Goal: Transaction & Acquisition: Purchase product/service

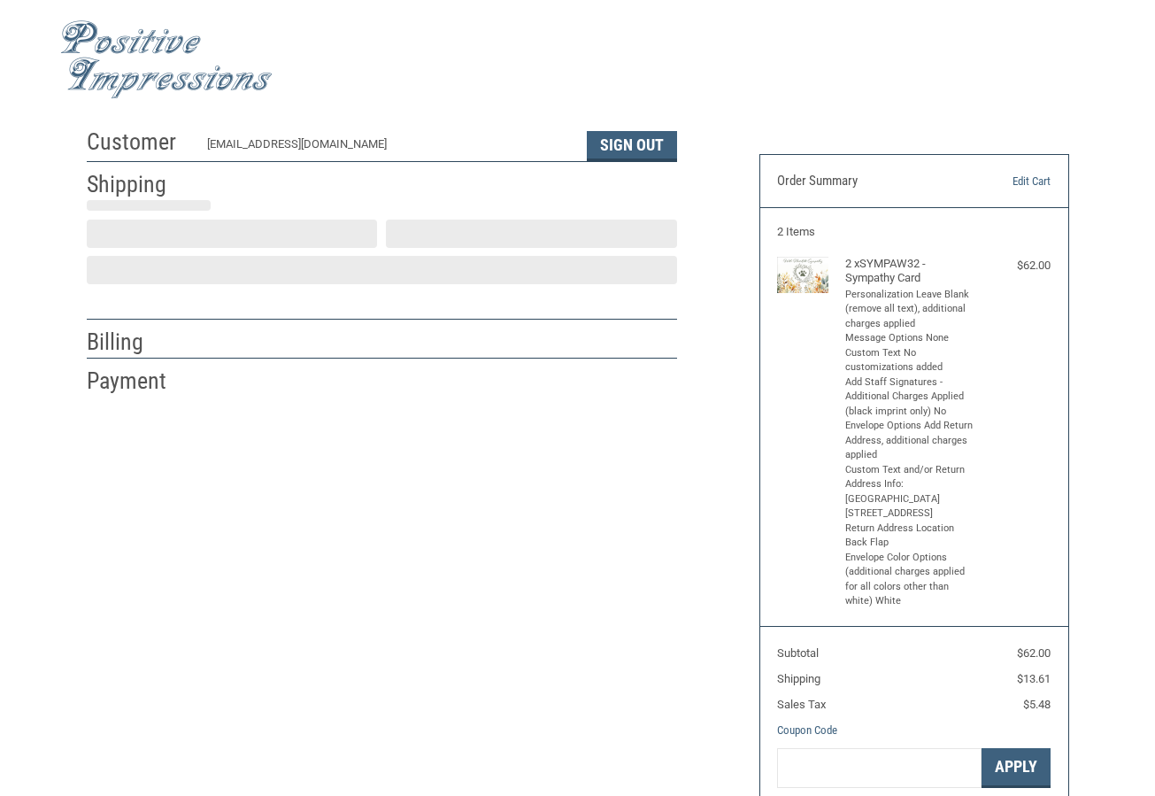
select select "US"
select select "NC"
type input "[PERSON_NAME]"
select select "NC"
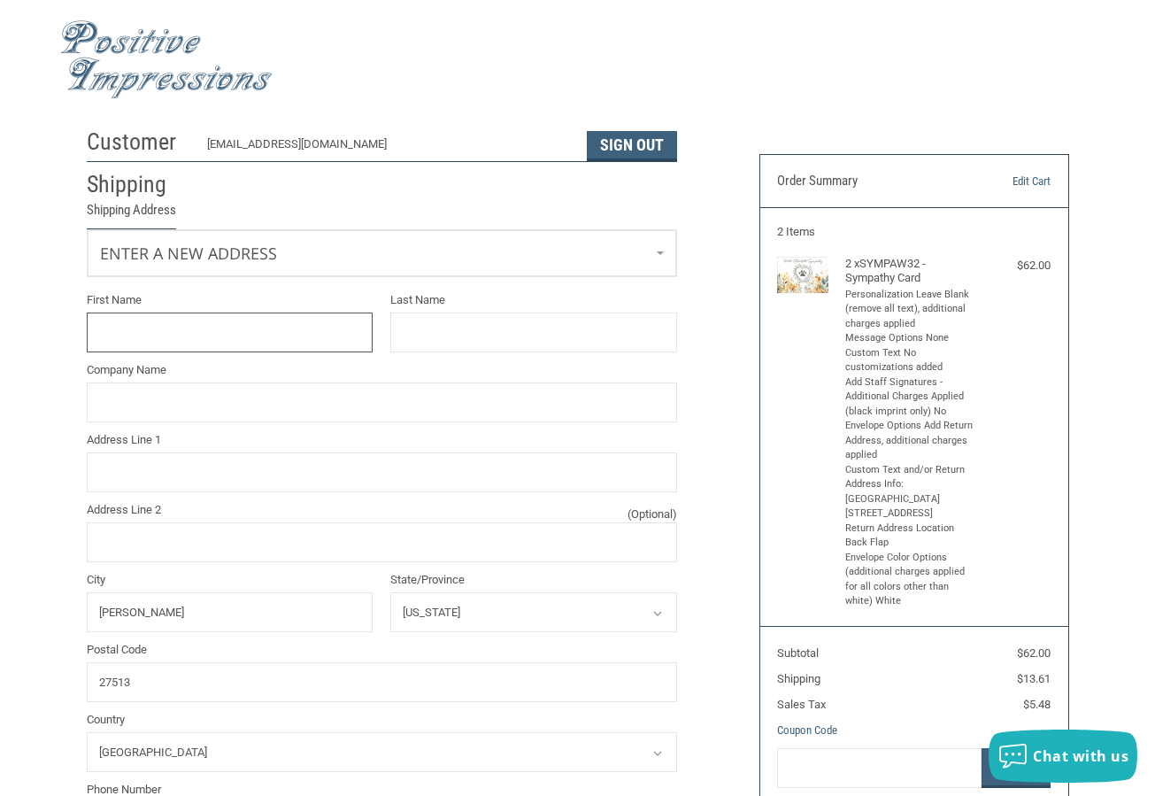
scroll to position [4, 0]
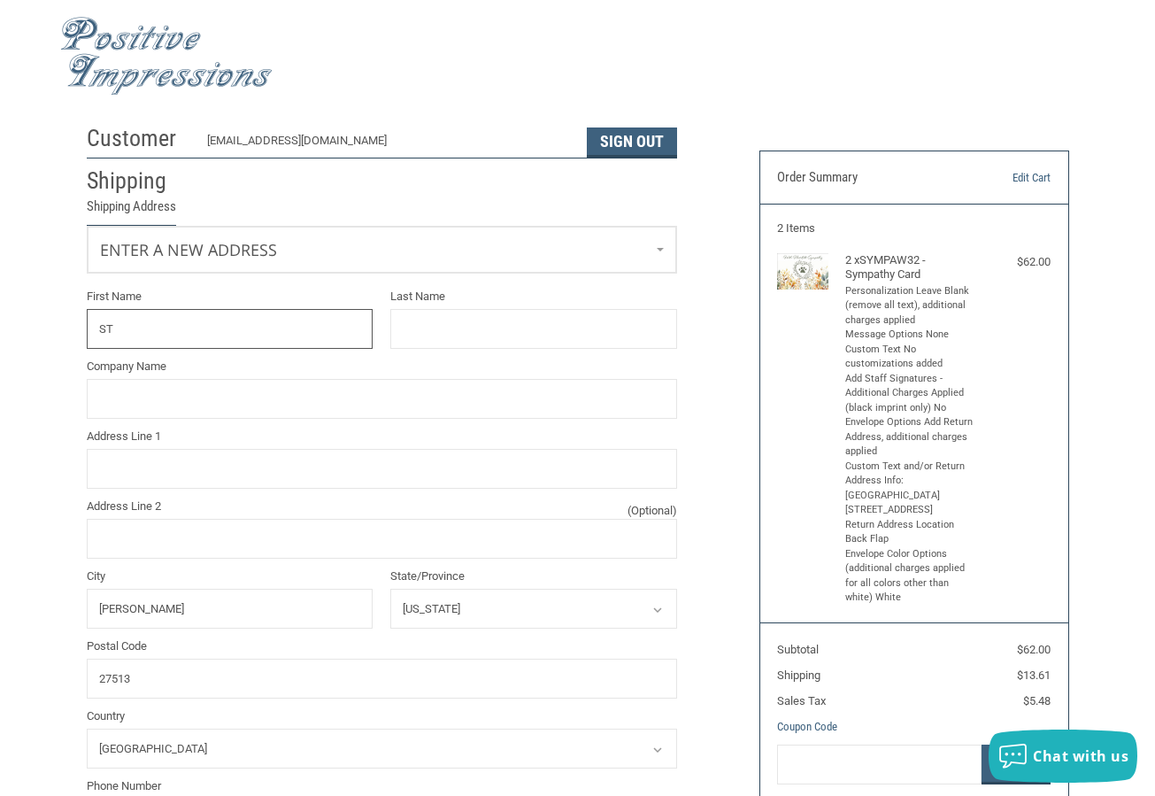
type input "S"
type input "[PERSON_NAME]"
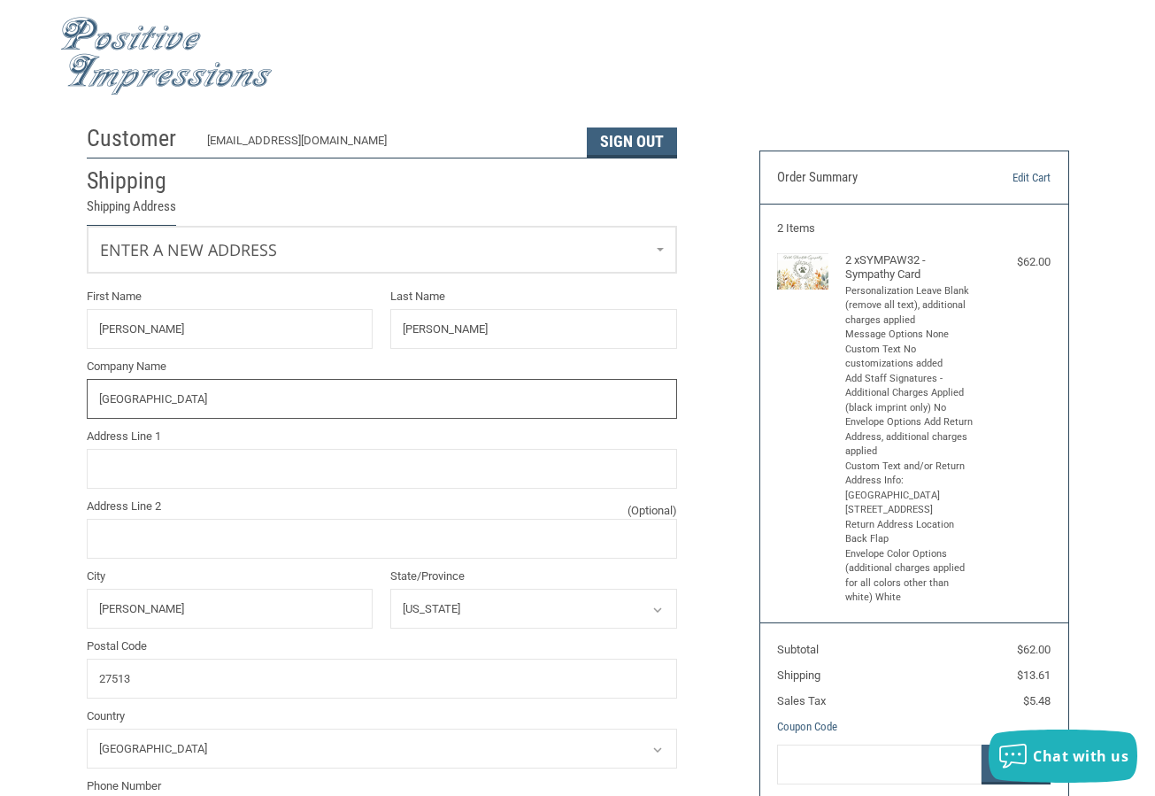
type input "[GEOGRAPHIC_DATA]"
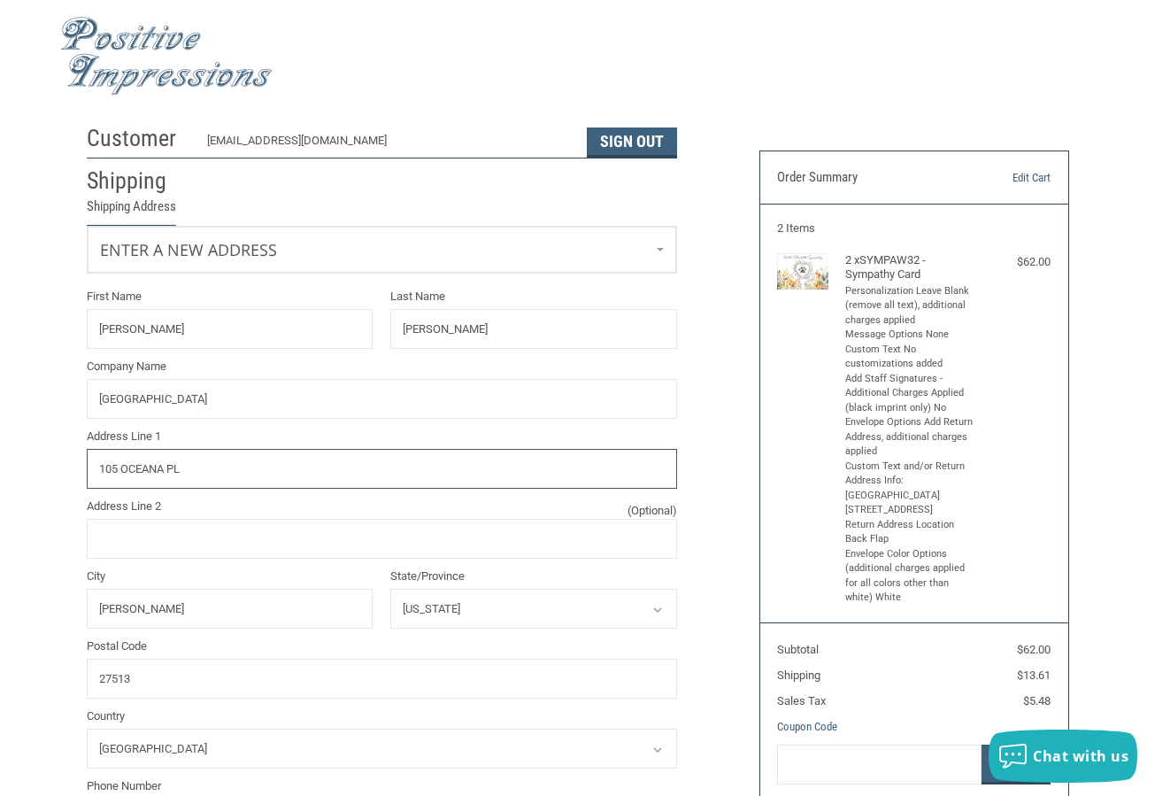
type input "105 OCEANA PL"
type input "[PERSON_NAME]"
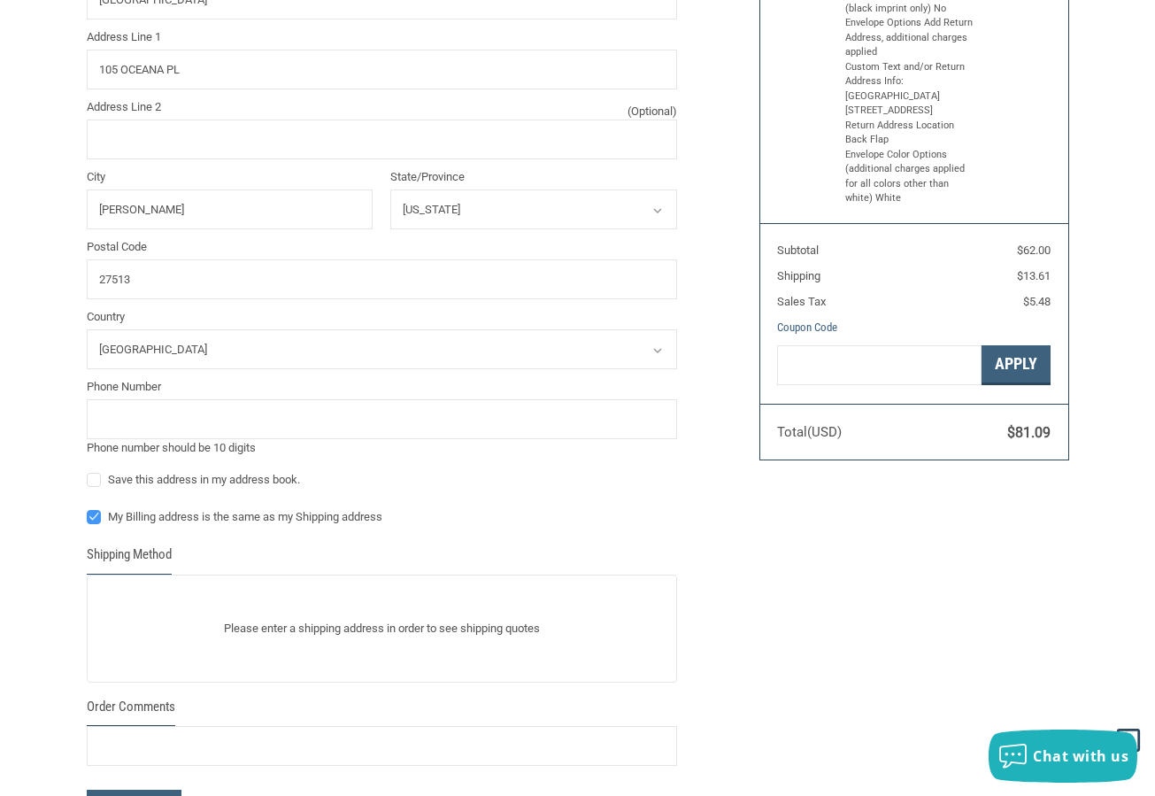
scroll to position [446, 0]
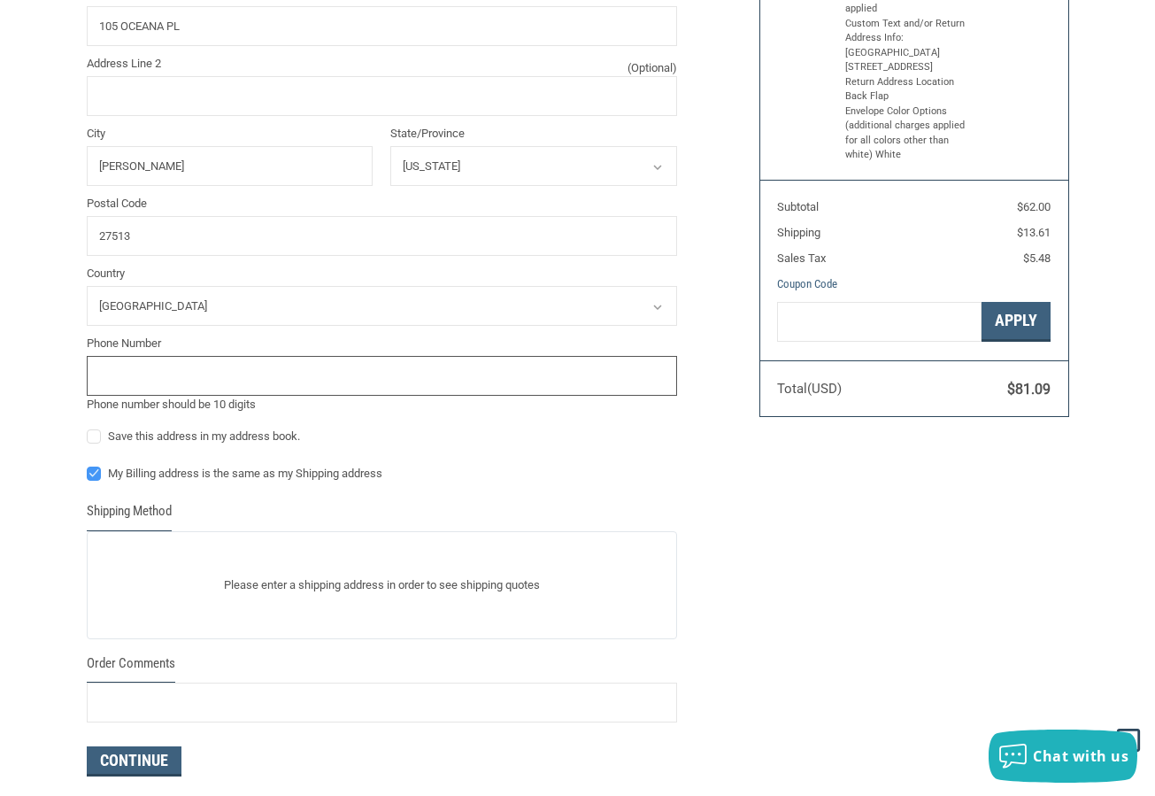
click at [286, 378] on input "tel" at bounding box center [382, 376] width 590 height 40
type input "9194698114"
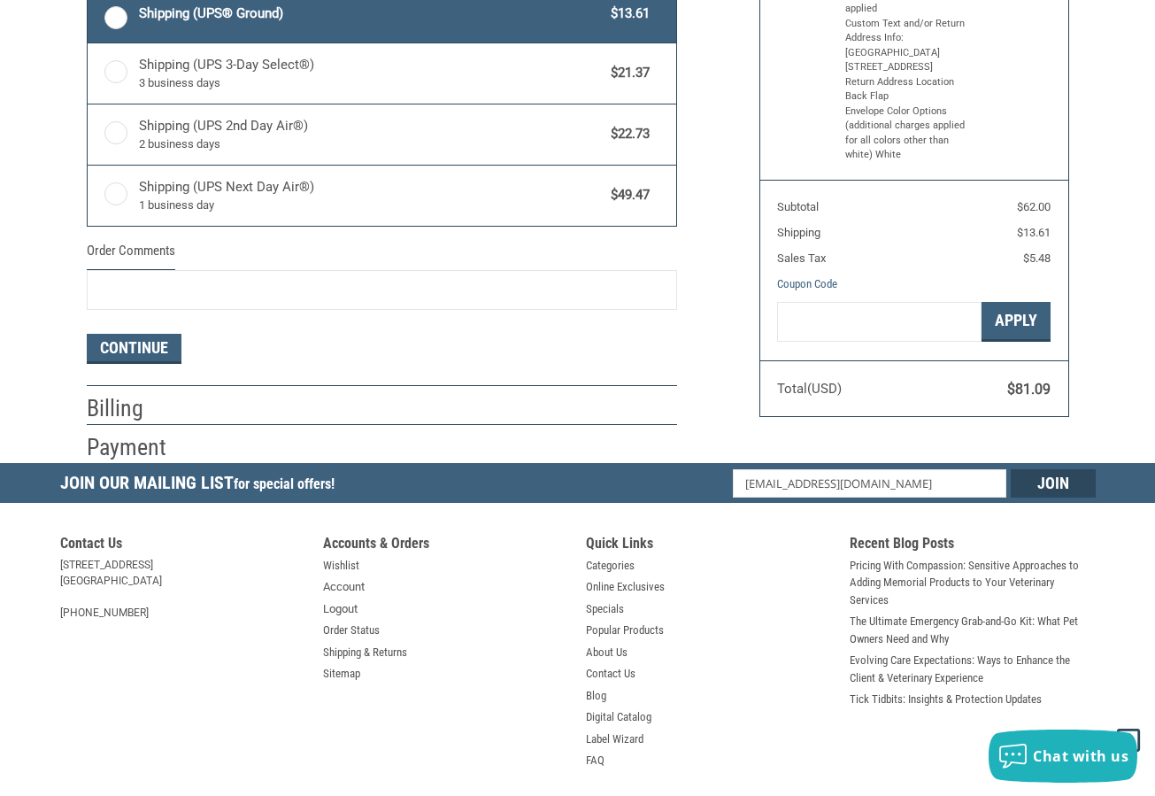
scroll to position [475, 0]
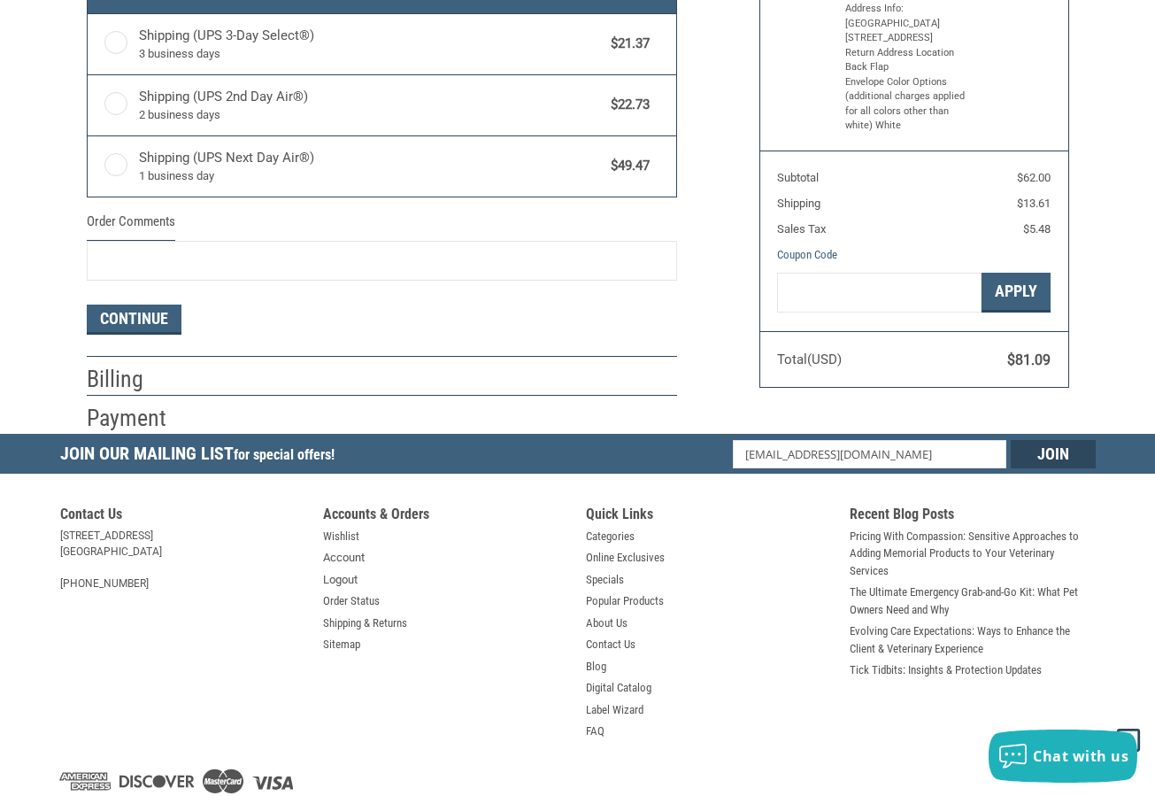
click at [96, 437] on h5 "Join Our Mailing List for special offers!" at bounding box center [201, 456] width 283 height 45
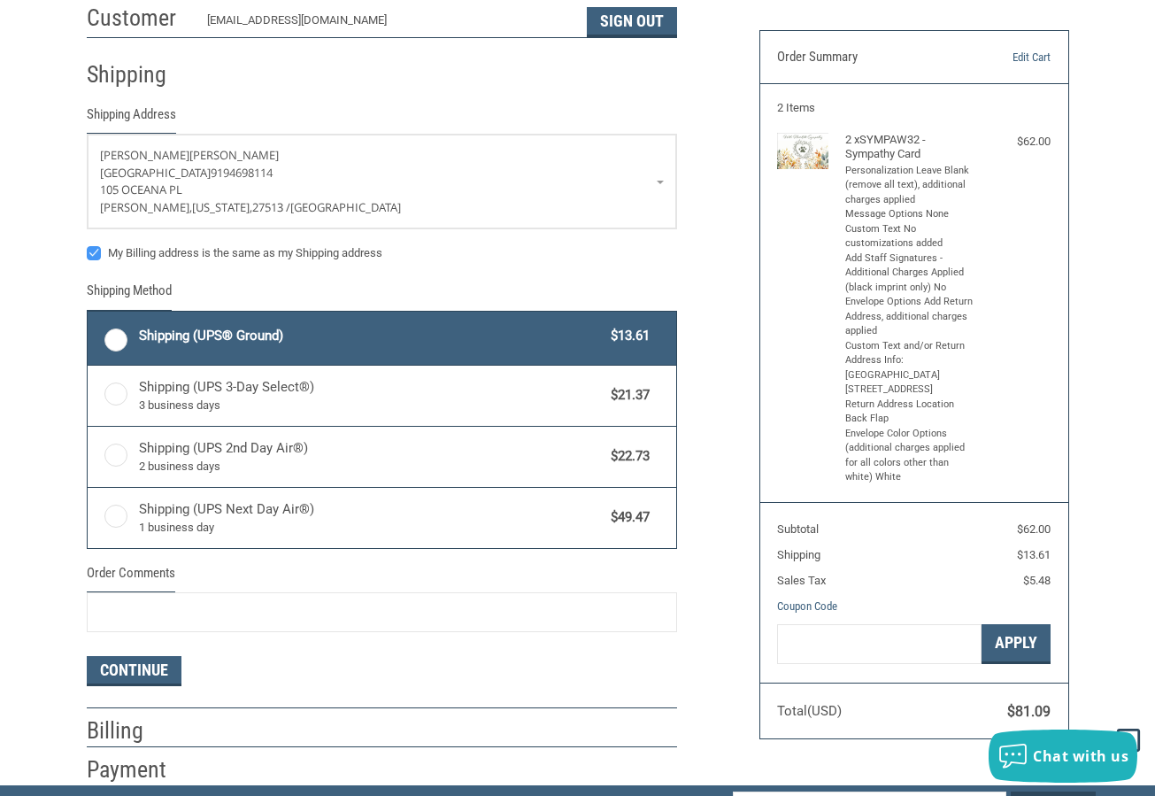
scroll to position [33, 0]
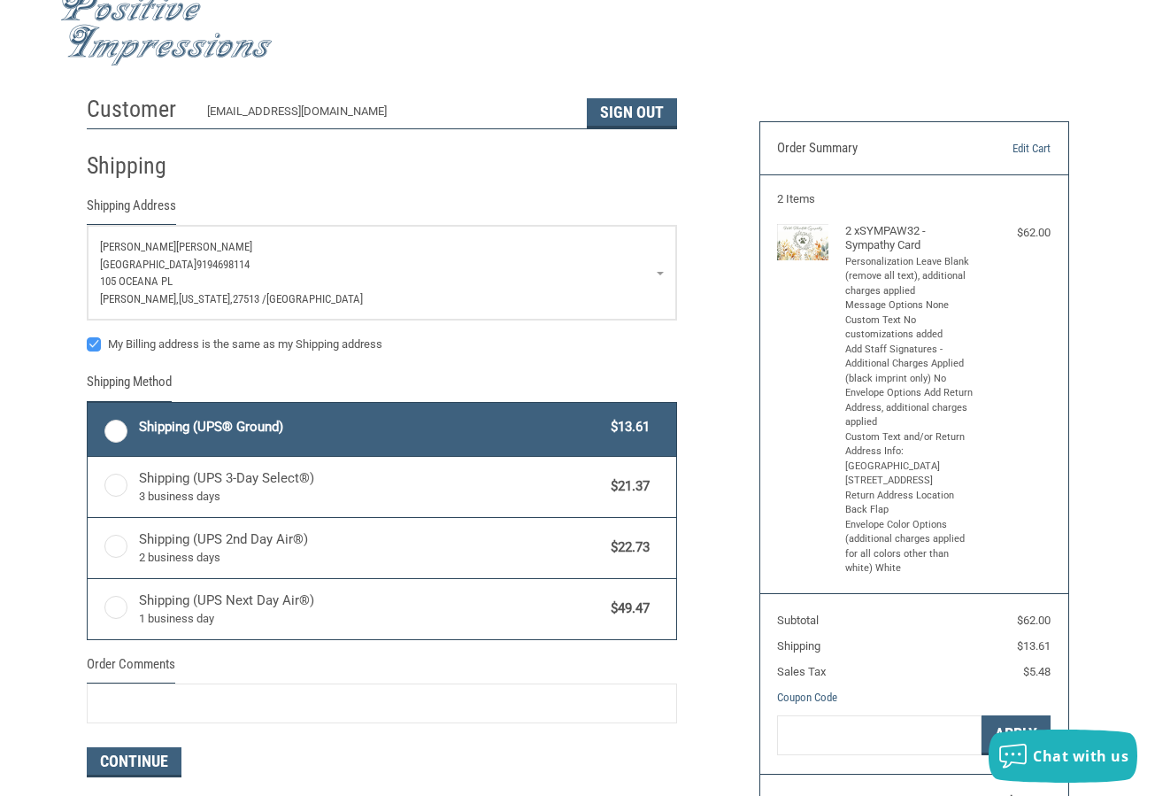
click at [659, 275] on link "[PERSON_NAME] [GEOGRAPHIC_DATA] 9194698114 [STREET_ADDRESS][US_STATE]" at bounding box center [382, 273] width 589 height 94
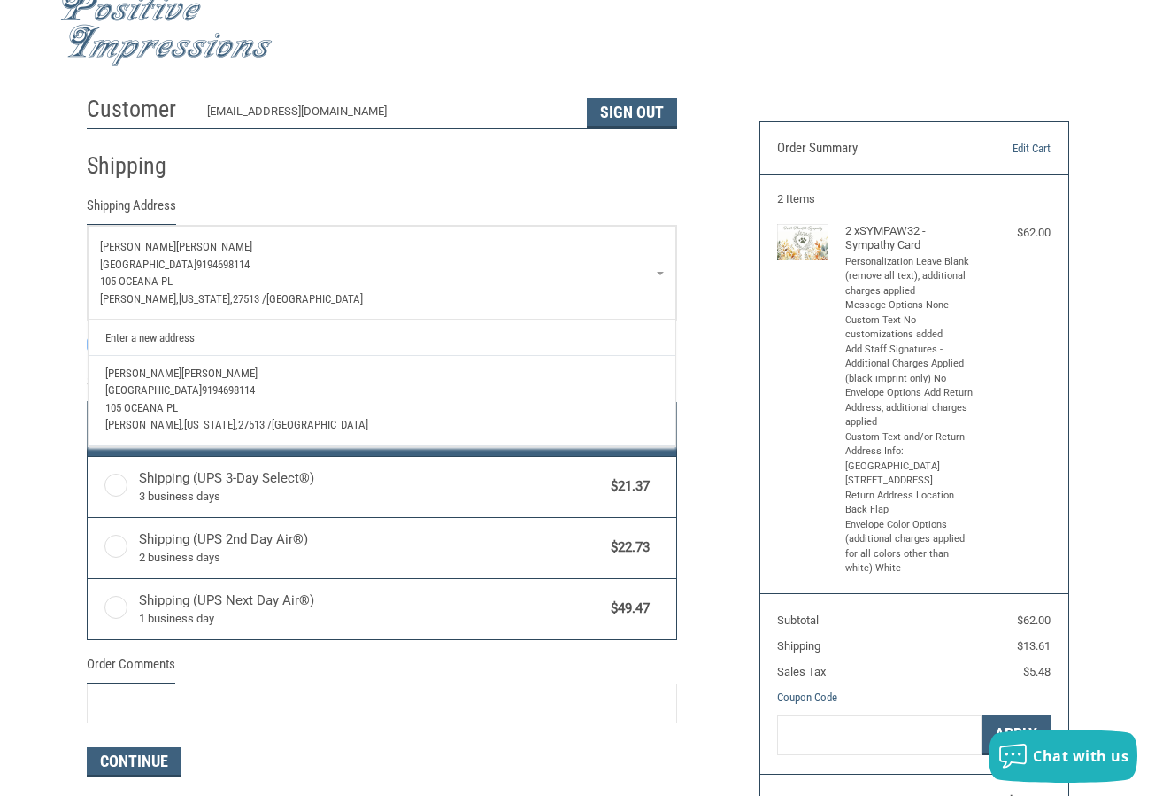
click at [656, 272] on p "[GEOGRAPHIC_DATA] 9194698114" at bounding box center [382, 265] width 564 height 18
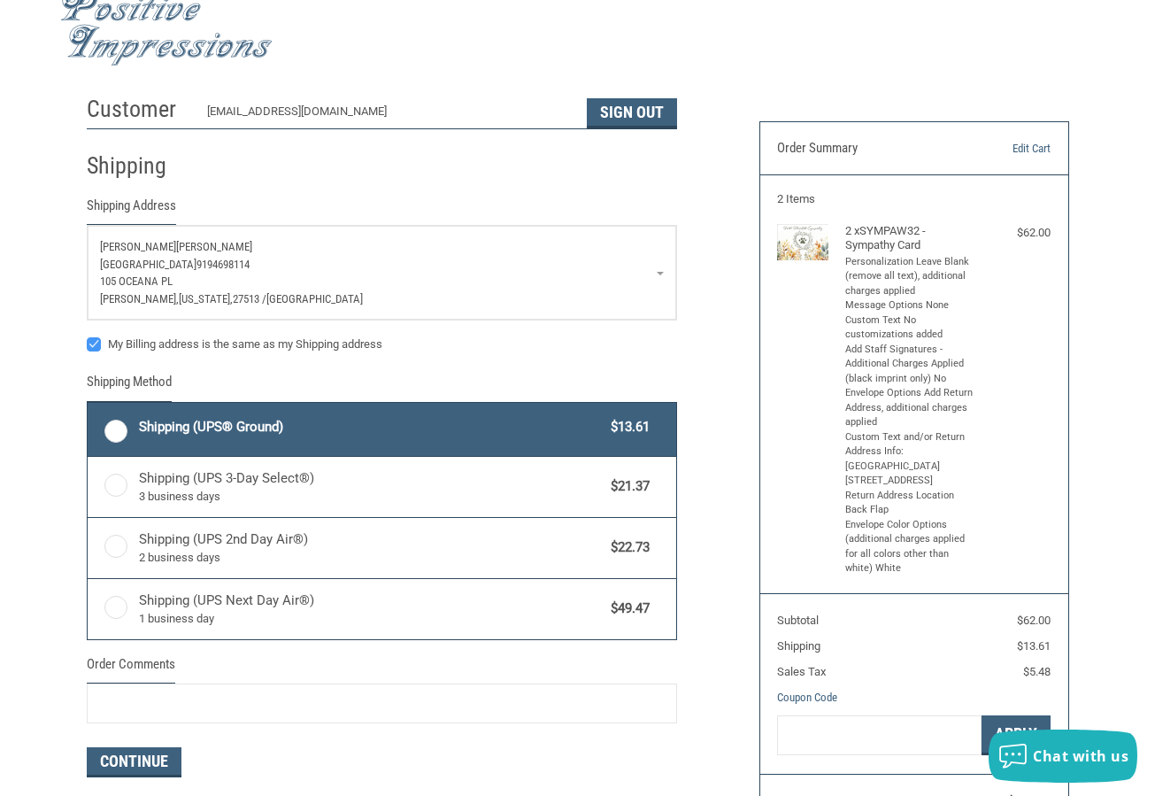
click at [120, 434] on label "Shipping (UPS® Ground) $13.61" at bounding box center [382, 429] width 589 height 53
click at [89, 405] on input "Shipping (UPS® Ground) $13.61" at bounding box center [88, 405] width 1 height 1
radio input "true"
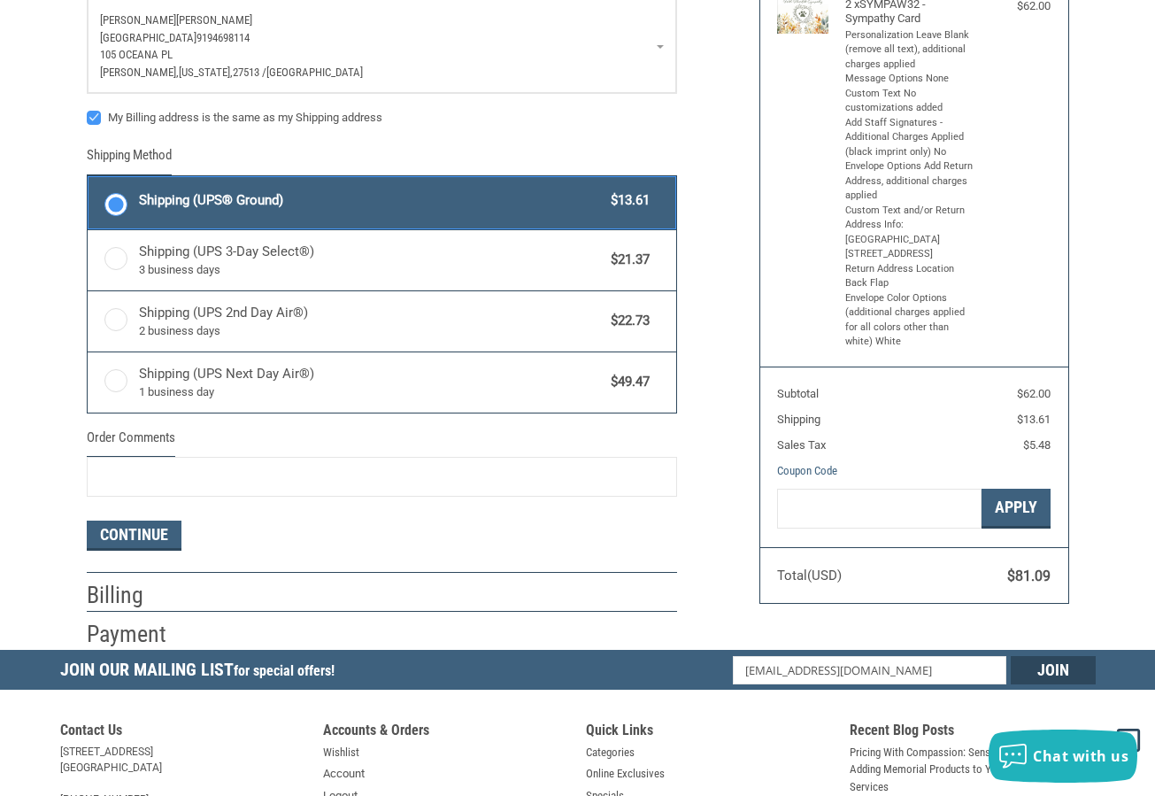
scroll to position [298, 0]
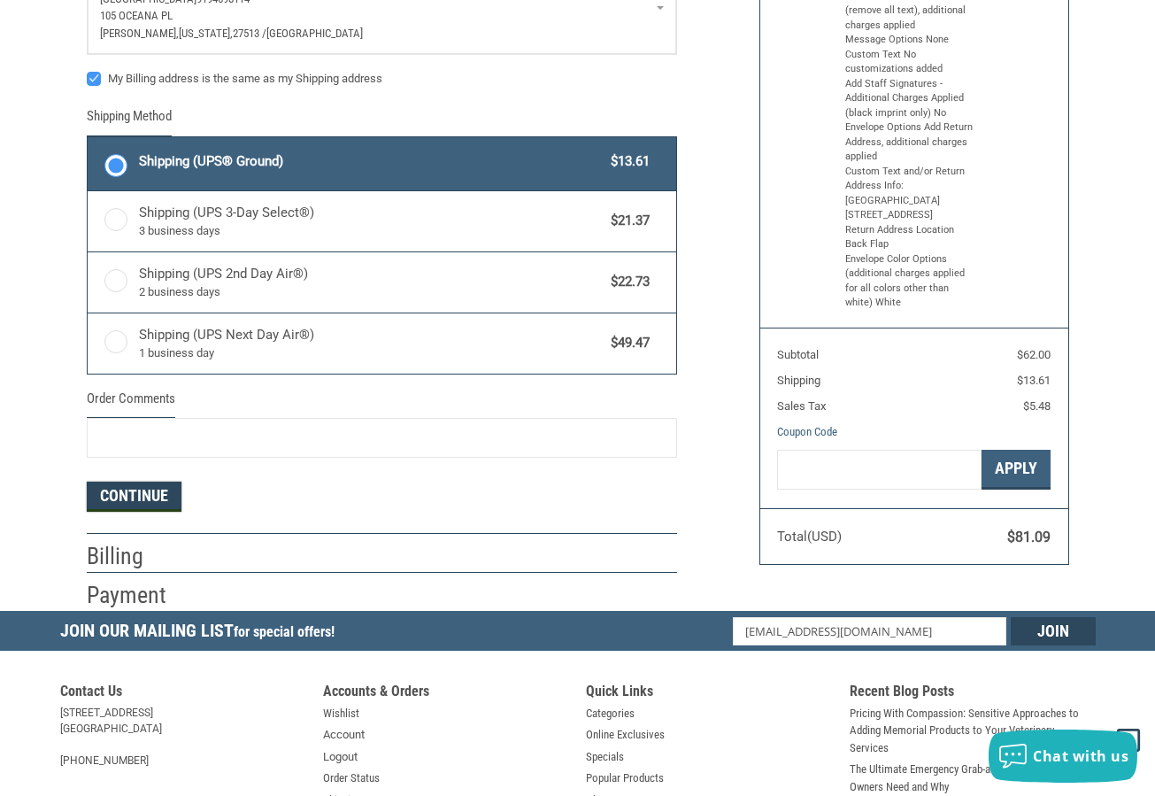
click at [147, 505] on button "Continue" at bounding box center [134, 497] width 95 height 30
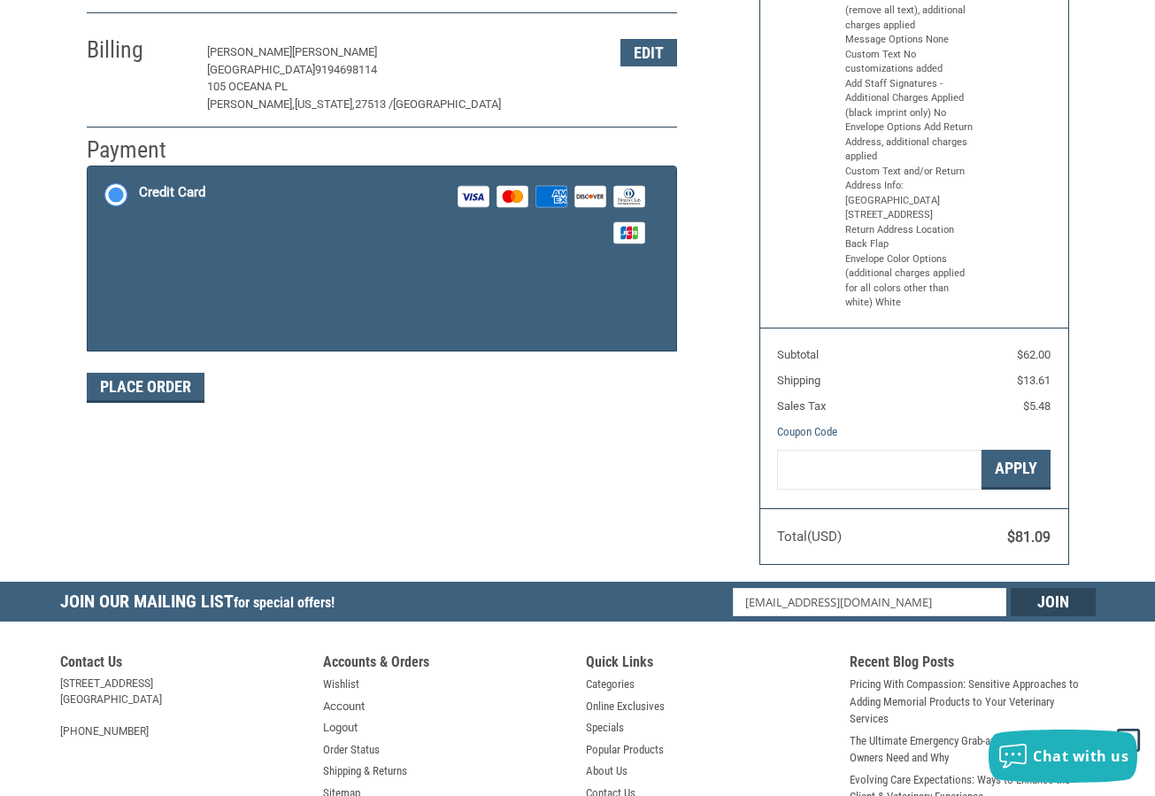
scroll to position [291, 0]
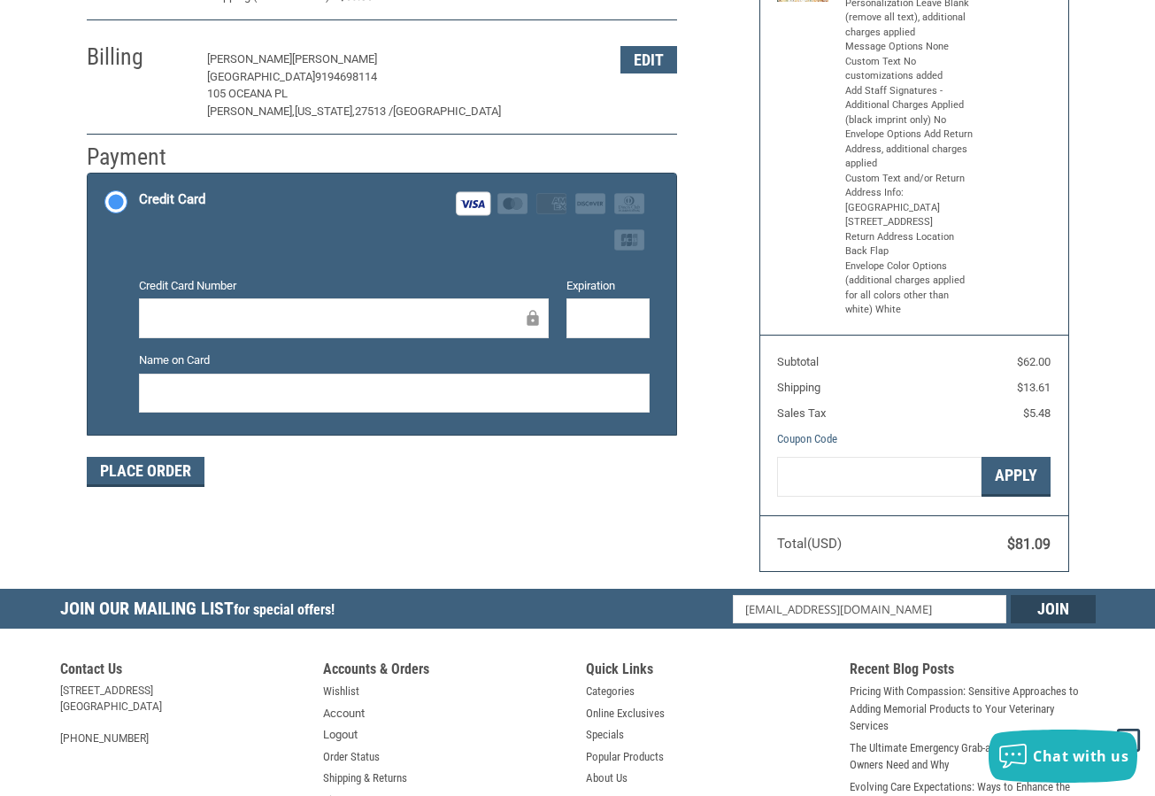
click at [544, 382] on div at bounding box center [394, 394] width 511 height 40
click at [143, 475] on button "Place Order" at bounding box center [146, 472] width 118 height 30
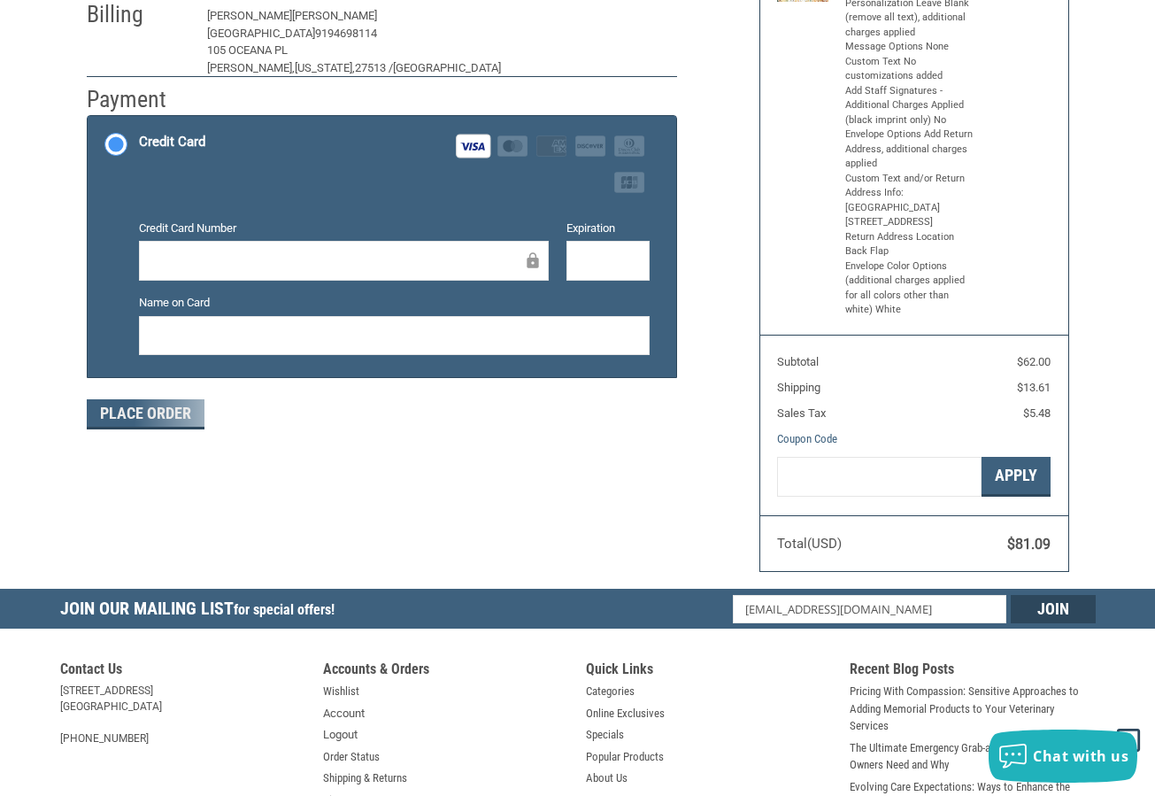
scroll to position [223, 0]
